Goal: Navigation & Orientation: Find specific page/section

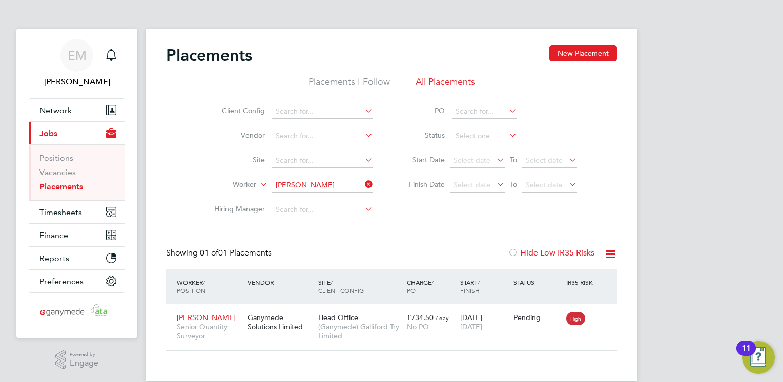
scroll to position [38, 89]
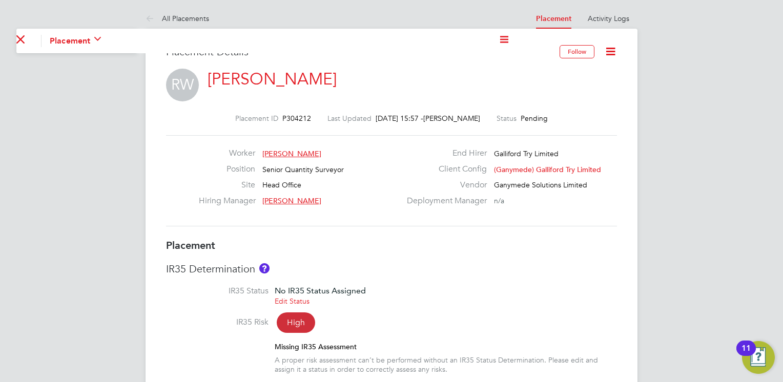
scroll to position [5, 5]
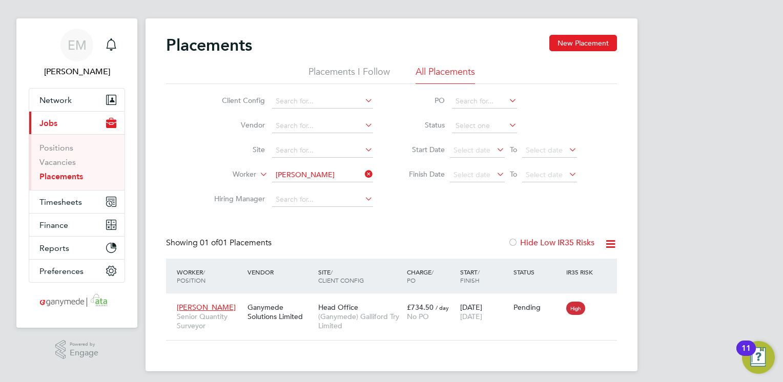
scroll to position [15, 0]
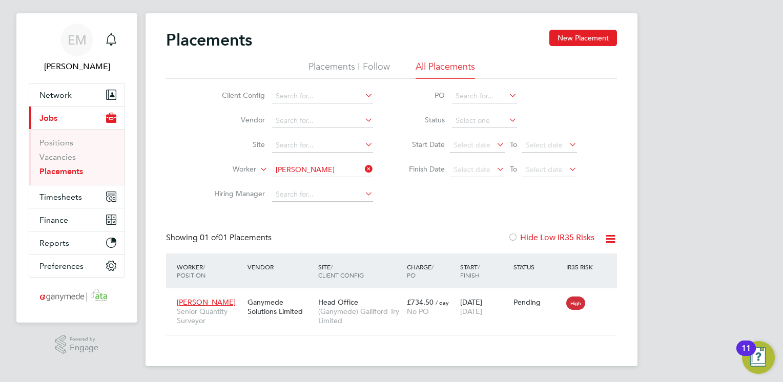
click at [535, 57] on div "Placements New Placement" at bounding box center [391, 45] width 451 height 31
click at [62, 95] on span "Network" at bounding box center [55, 95] width 32 height 10
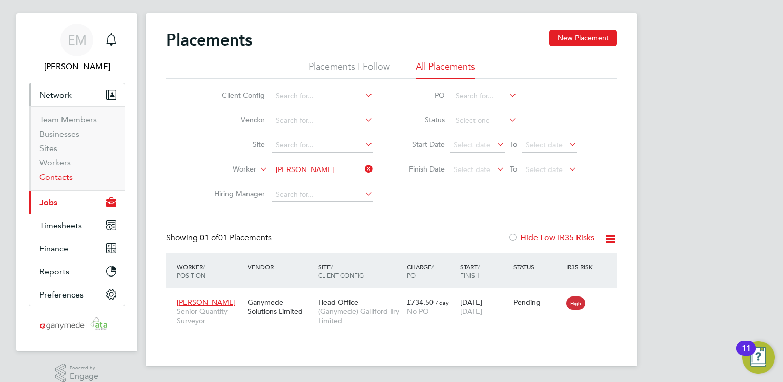
click at [60, 178] on link "Contacts" at bounding box center [55, 177] width 33 height 10
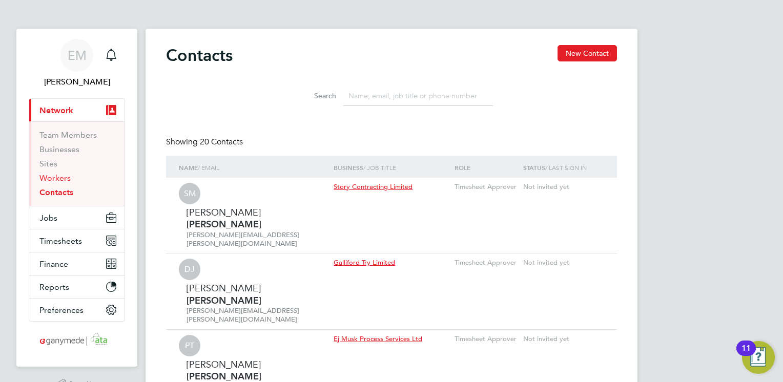
click at [58, 177] on link "Workers" at bounding box center [54, 178] width 31 height 10
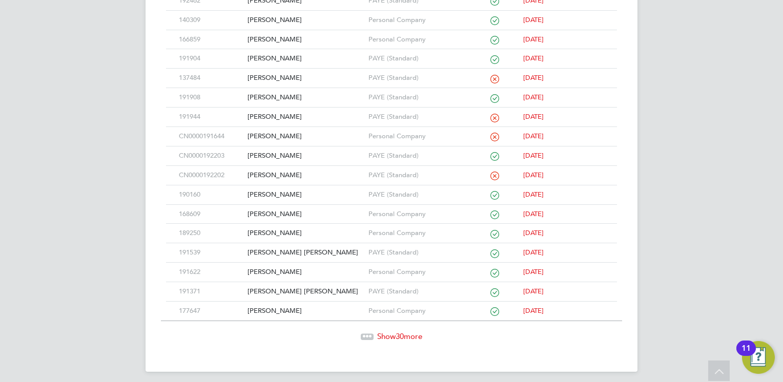
scroll to position [487, 0]
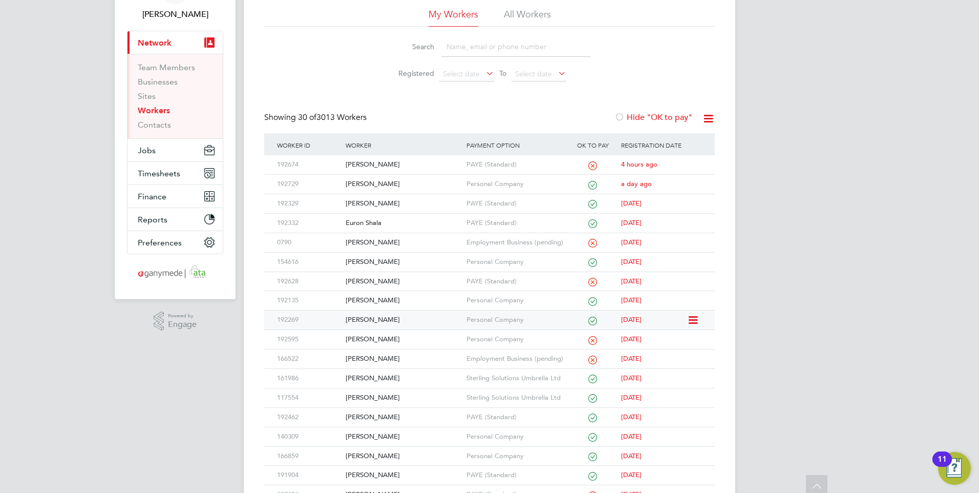
scroll to position [0, 0]
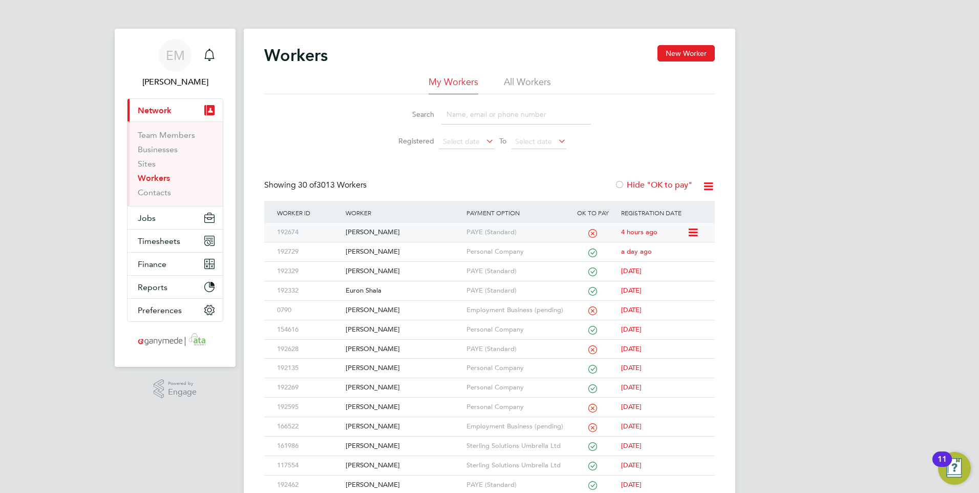
click at [378, 233] on div "[PERSON_NAME]" at bounding box center [403, 232] width 120 height 19
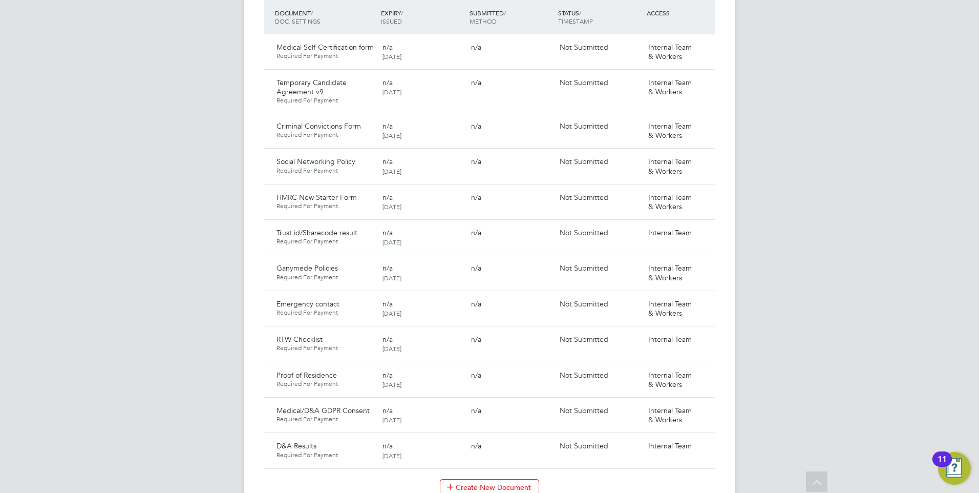
scroll to position [563, 0]
